Goal: Communication & Community: Answer question/provide support

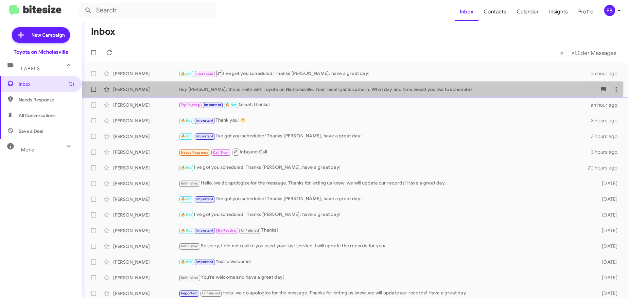
click at [315, 87] on div "Hey [PERSON_NAME], this is Faith with Toyota on Nicholasville. Your recall part…" at bounding box center [388, 89] width 418 height 7
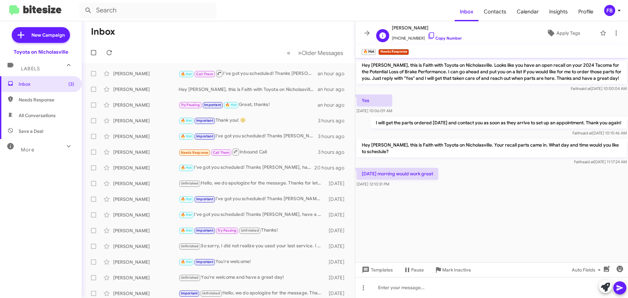
click at [407, 27] on span "[PERSON_NAME]" at bounding box center [427, 28] width 70 height 8
copy span "[PERSON_NAME]"
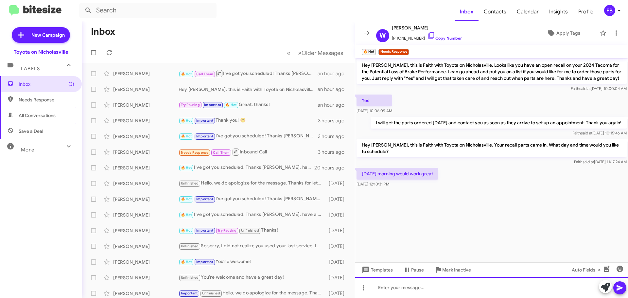
click at [383, 288] on div at bounding box center [491, 287] width 273 height 21
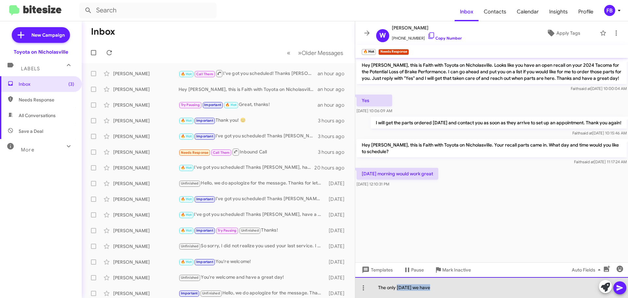
drag, startPoint x: 435, startPoint y: 291, endPoint x: 397, endPoint y: 288, distance: 38.4
click at [397, 288] on div "The only [DATE] we have" at bounding box center [491, 287] width 273 height 21
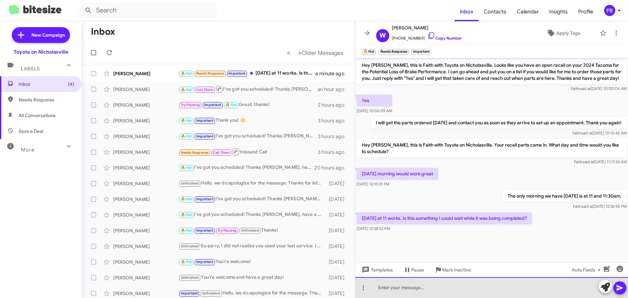
click at [391, 286] on div at bounding box center [491, 287] width 273 height 21
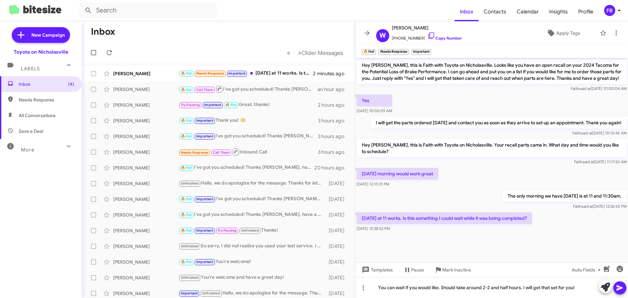
click at [619, 287] on icon at bounding box center [619, 288] width 6 height 6
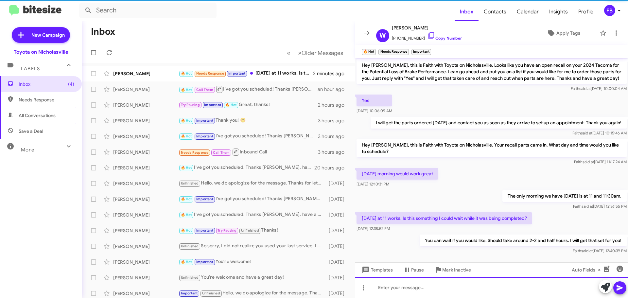
scroll to position [13, 0]
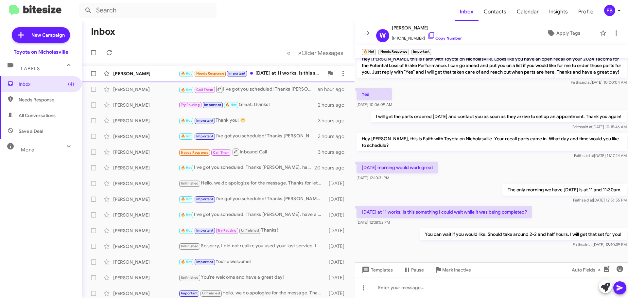
click at [151, 72] on div "[PERSON_NAME]" at bounding box center [145, 73] width 65 height 7
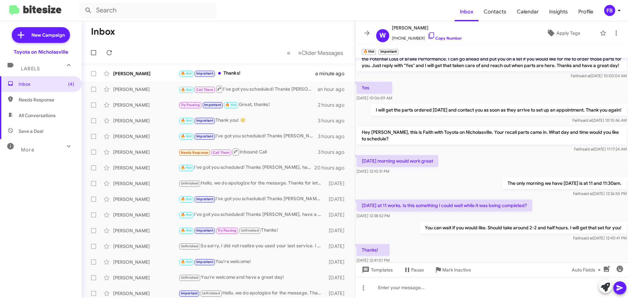
scroll to position [37, 0]
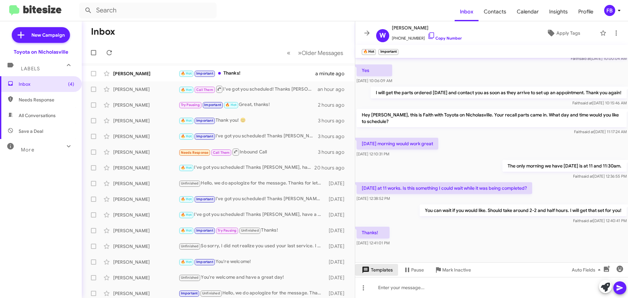
click at [379, 273] on span "Templates" at bounding box center [376, 270] width 32 height 12
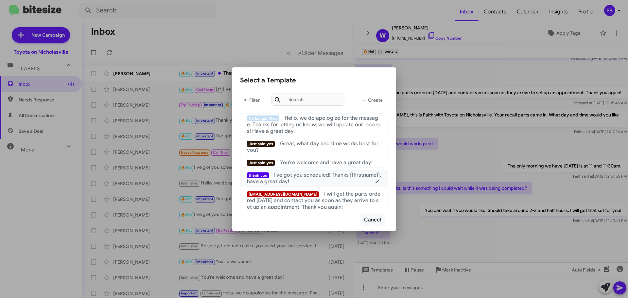
click at [298, 176] on span "I've got you scheduled! Thanks {{firstname}}, have a great day!" at bounding box center [314, 178] width 134 height 13
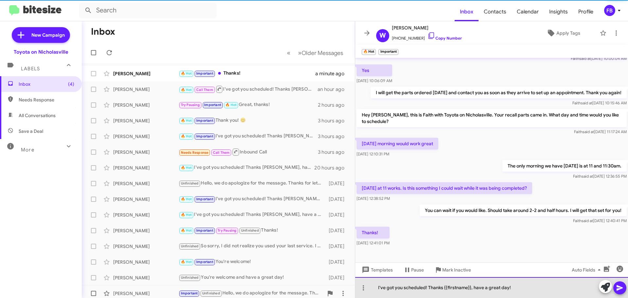
drag, startPoint x: 513, startPoint y: 288, endPoint x: 184, endPoint y: 292, distance: 329.0
click at [196, 296] on div "Inbox « Previous » Next Older Messages [PERSON_NAME] 🔥 Hot Important Thanks! a …" at bounding box center [355, 159] width 546 height 277
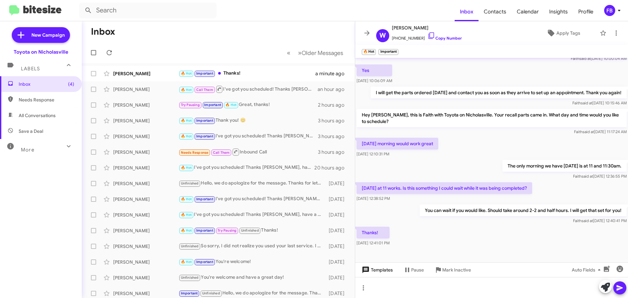
click at [374, 272] on span "Templates" at bounding box center [376, 270] width 32 height 12
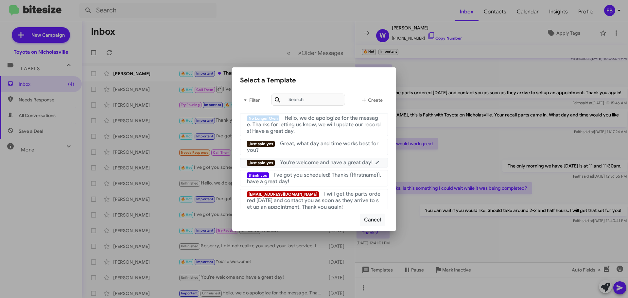
click at [340, 162] on span "You're welcome and have a great day!" at bounding box center [326, 162] width 93 height 7
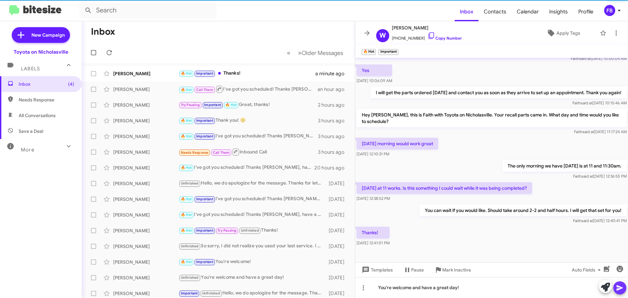
click at [616, 284] on button at bounding box center [619, 287] width 13 height 13
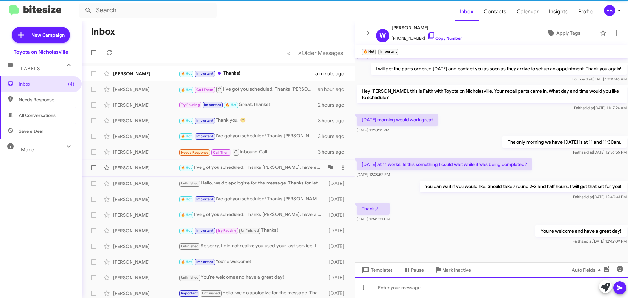
scroll to position [60, 0]
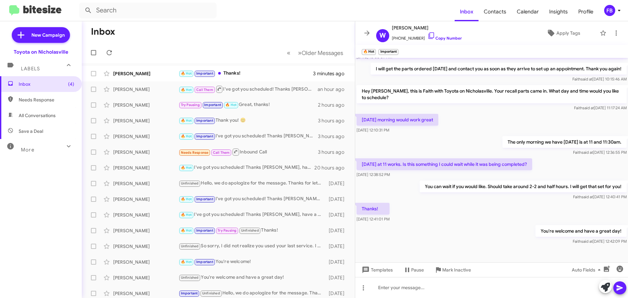
click at [49, 113] on span "All Conversations" at bounding box center [37, 115] width 37 height 7
type input "in:all-conversations"
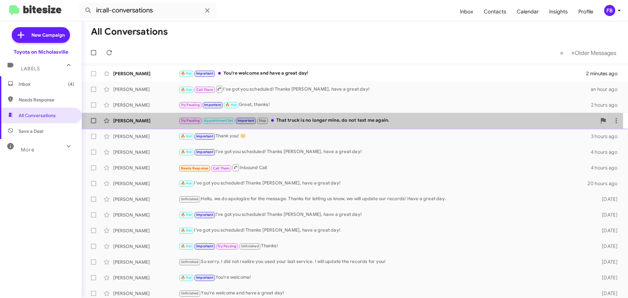
click at [342, 121] on div "Try Pausing Appointment Set Important Stop That truck is no longer mine, do not…" at bounding box center [388, 121] width 418 height 8
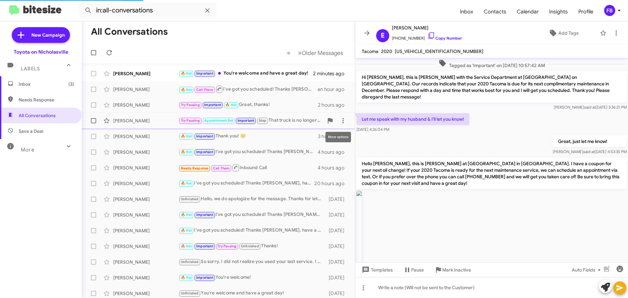
scroll to position [1312, 0]
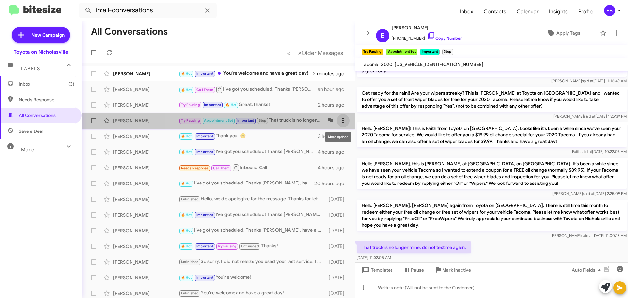
click at [339, 122] on icon at bounding box center [343, 121] width 8 height 8
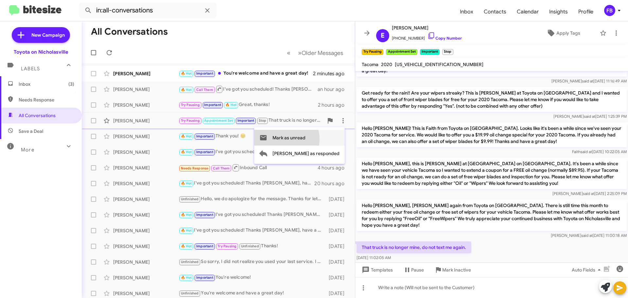
click at [305, 139] on span "Mark as unread" at bounding box center [288, 138] width 33 height 16
click at [55, 87] on span "Inbox (4)" at bounding box center [41, 84] width 82 height 16
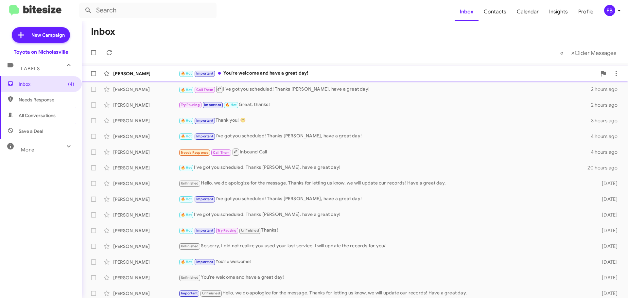
click at [257, 74] on div "🔥 Hot Important You're welcome and have a great day!" at bounding box center [388, 74] width 418 height 8
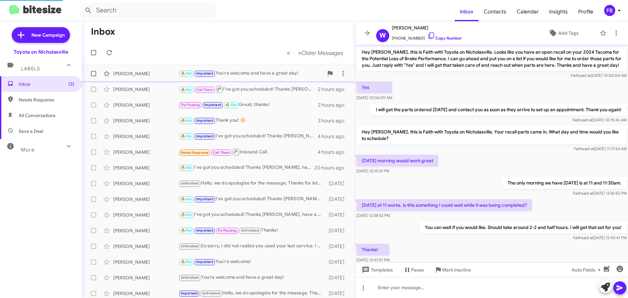
scroll to position [47, 0]
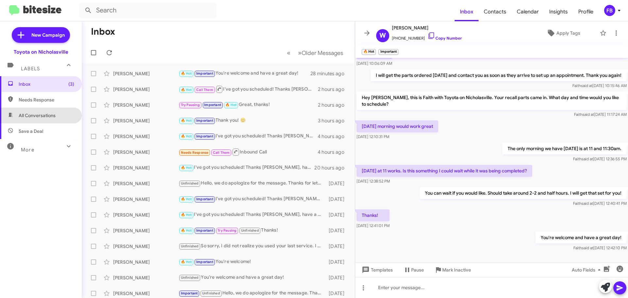
click at [44, 117] on span "All Conversations" at bounding box center [37, 115] width 37 height 7
type input "in:all-conversations"
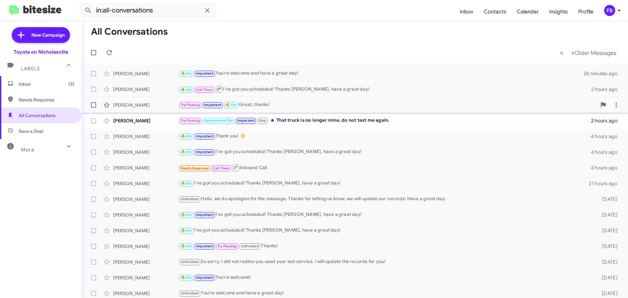
click at [274, 109] on div "Try Pausing Important 🔥 Hot Great, thanks!" at bounding box center [388, 105] width 418 height 8
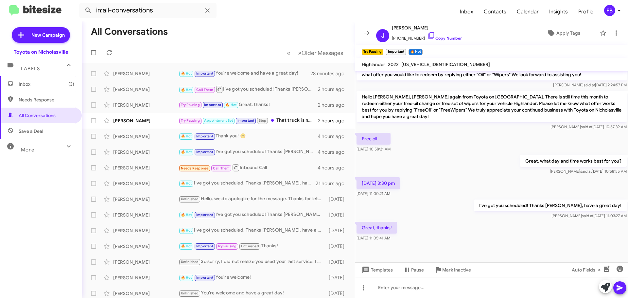
click at [58, 85] on span "Inbox (3)" at bounding box center [47, 84] width 56 height 7
